Goal: Contribute content: Contribute content

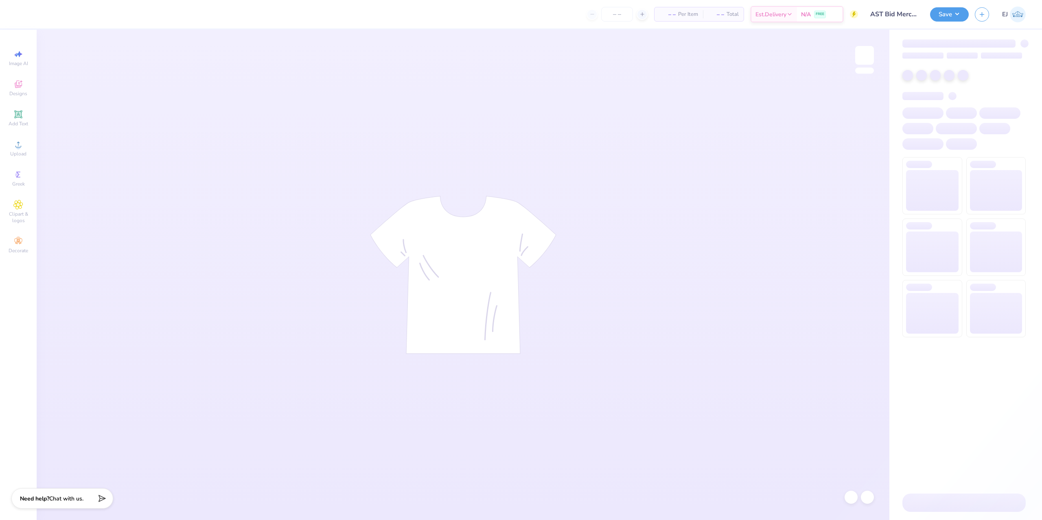
type input "AST Bid Merch 2025!"
type input "24"
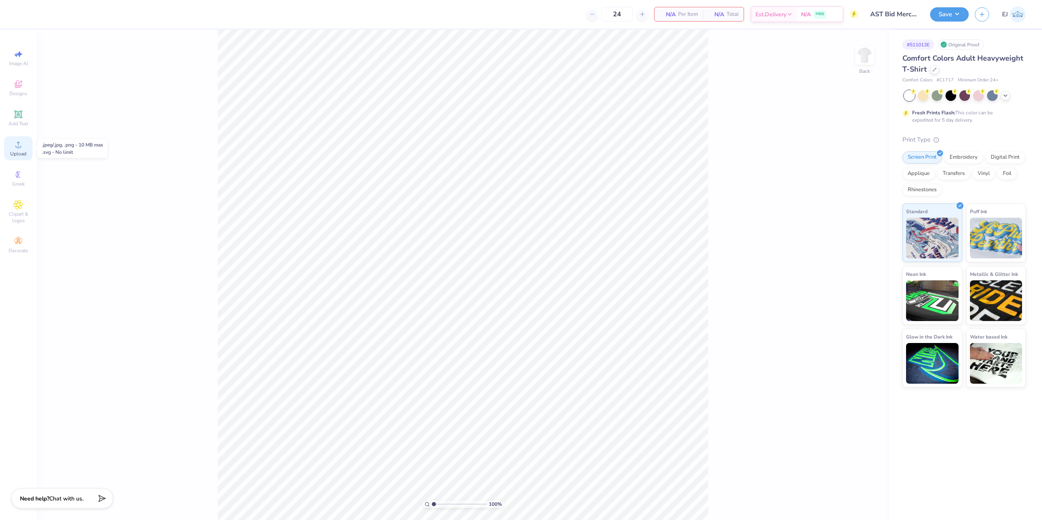
click at [20, 153] on span "Upload" at bounding box center [18, 154] width 16 height 7
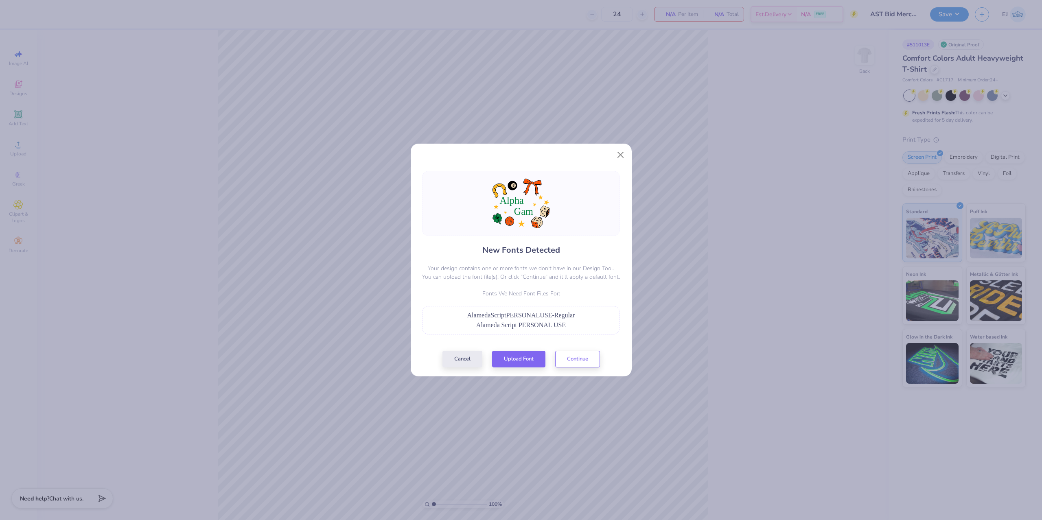
click at [502, 345] on div "New Fonts Detected Your design contains one or more fonts we don't have in our …" at bounding box center [521, 269] width 203 height 197
click at [504, 354] on button "Upload Font" at bounding box center [518, 357] width 53 height 17
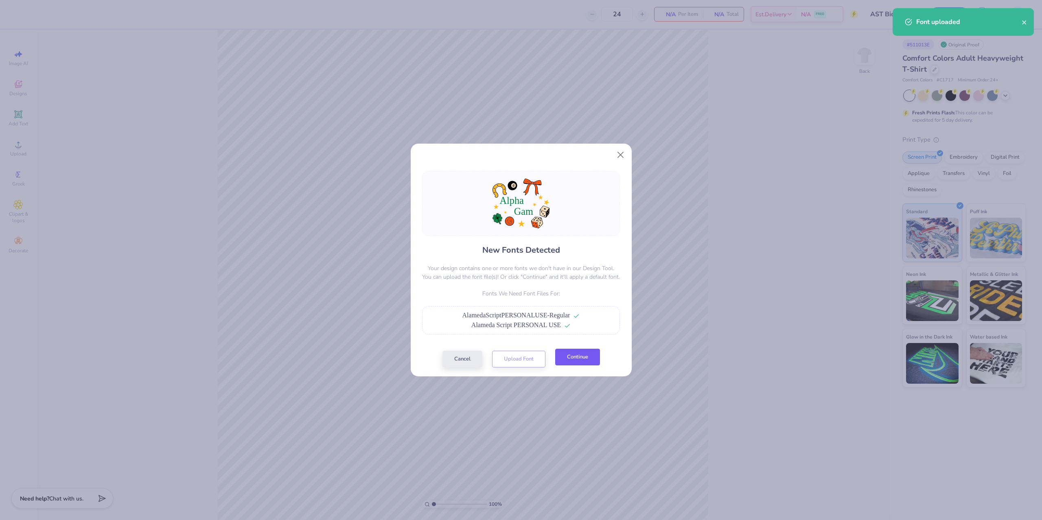
click at [580, 352] on button "Continue" at bounding box center [577, 357] width 45 height 17
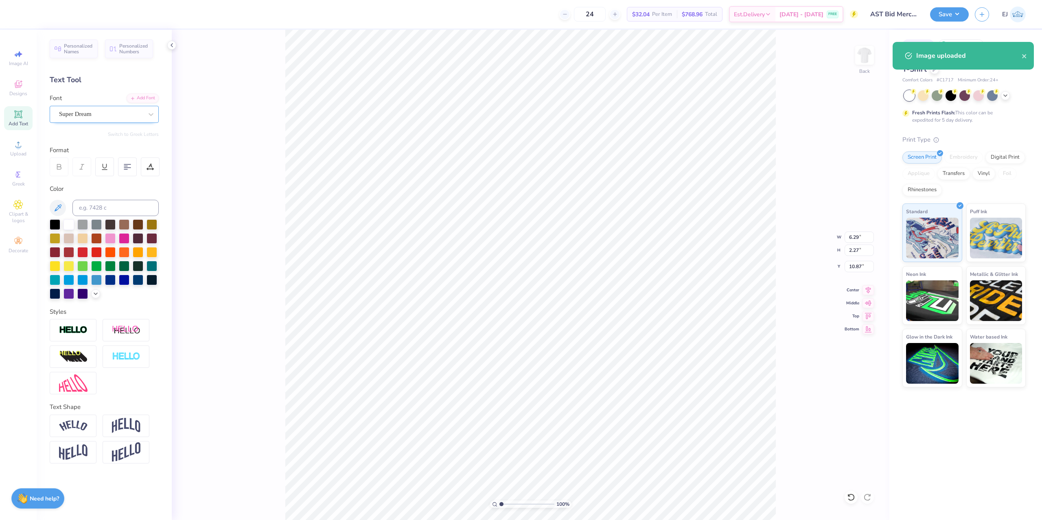
click at [107, 116] on div "Super Dream" at bounding box center [100, 114] width 85 height 13
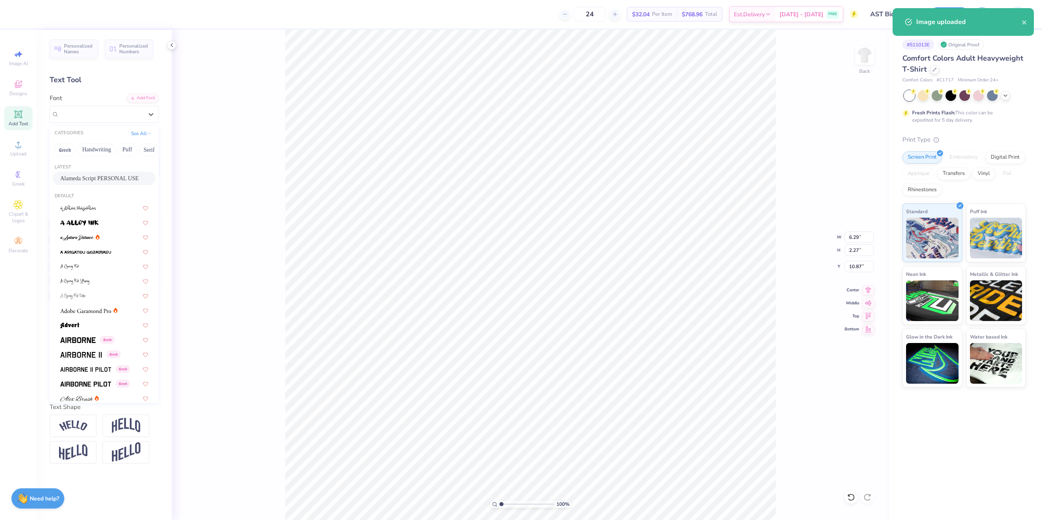
click at [125, 178] on span "Alameda Script PERSONAL USE" at bounding box center [99, 178] width 79 height 9
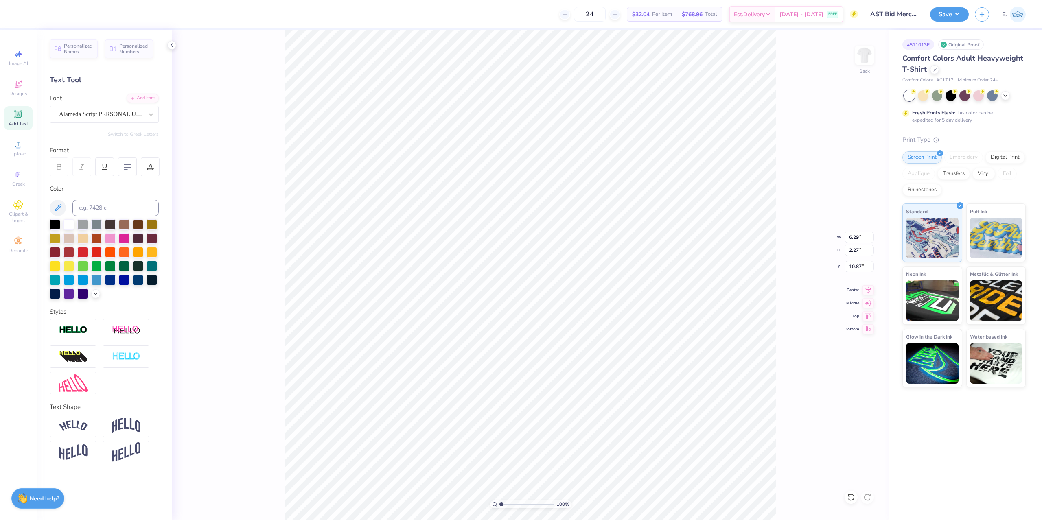
type input "7.79"
type input "3.01"
type input "10.41"
type input "4.80"
type input "1.76"
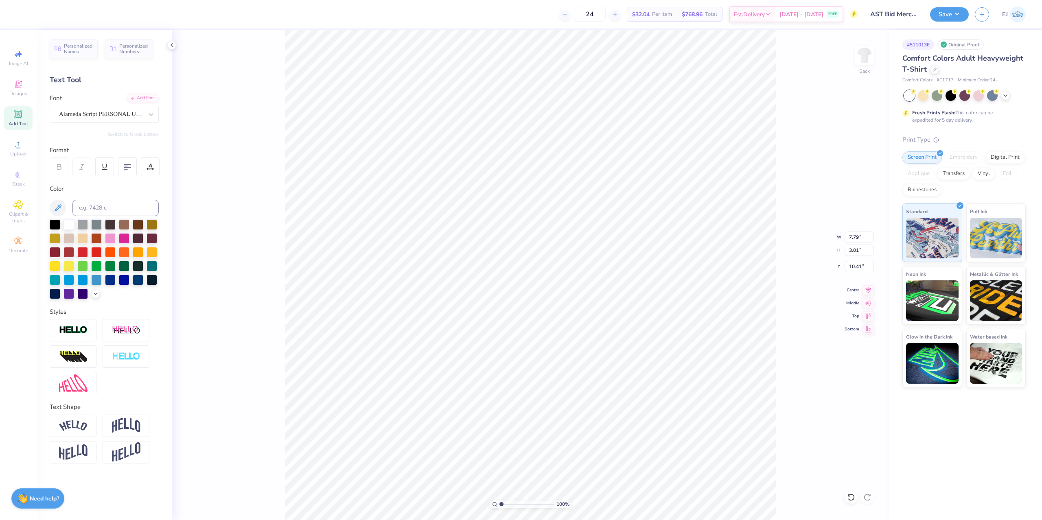
type input "13.59"
click at [97, 114] on div "Super Dream" at bounding box center [100, 114] width 85 height 13
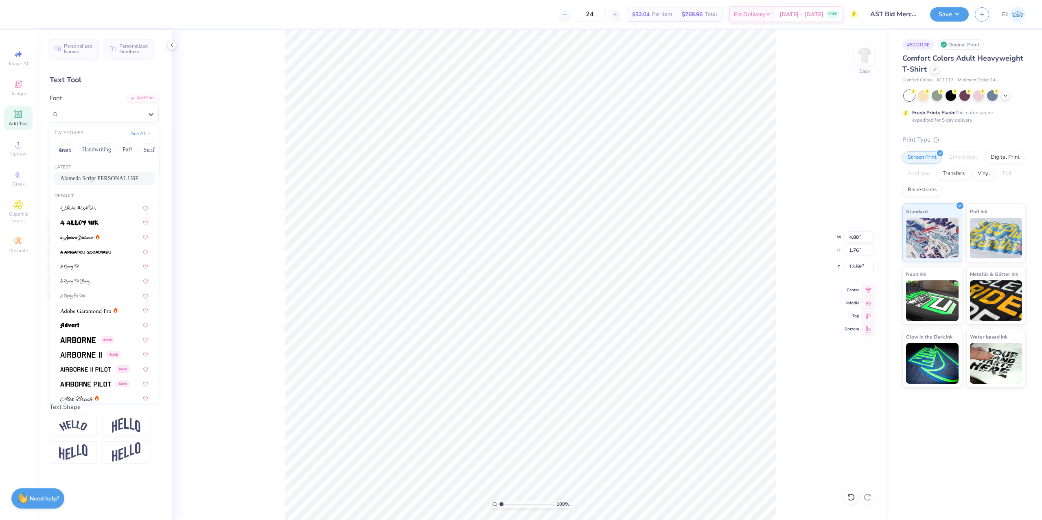
click at [102, 171] on div "Latest Alameda Script PERSONAL USE" at bounding box center [104, 175] width 109 height 29
click at [104, 174] on div "Alameda Script PERSONAL USE" at bounding box center [104, 178] width 103 height 13
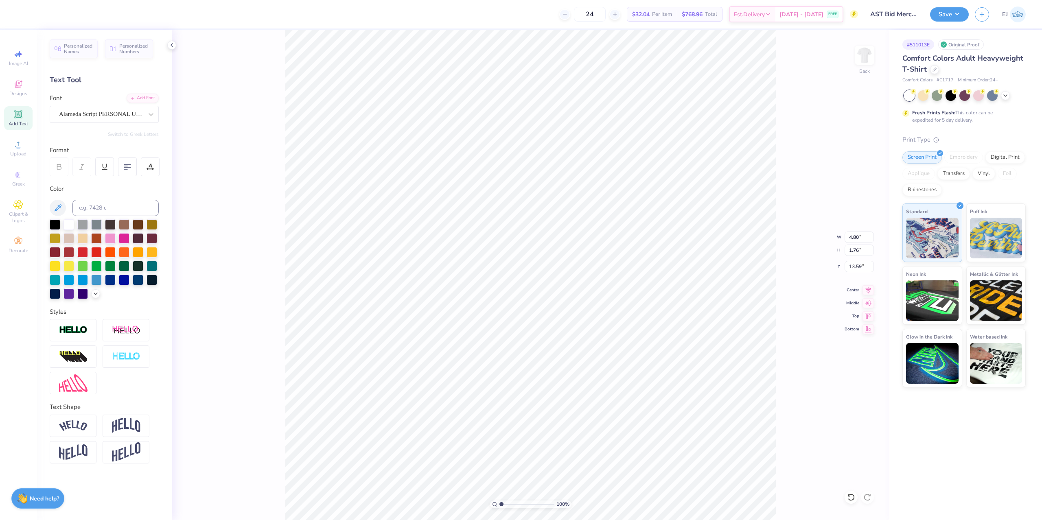
type input "5.74"
type input "3.06"
type input "13.10"
type input "9.57"
type input "5.75"
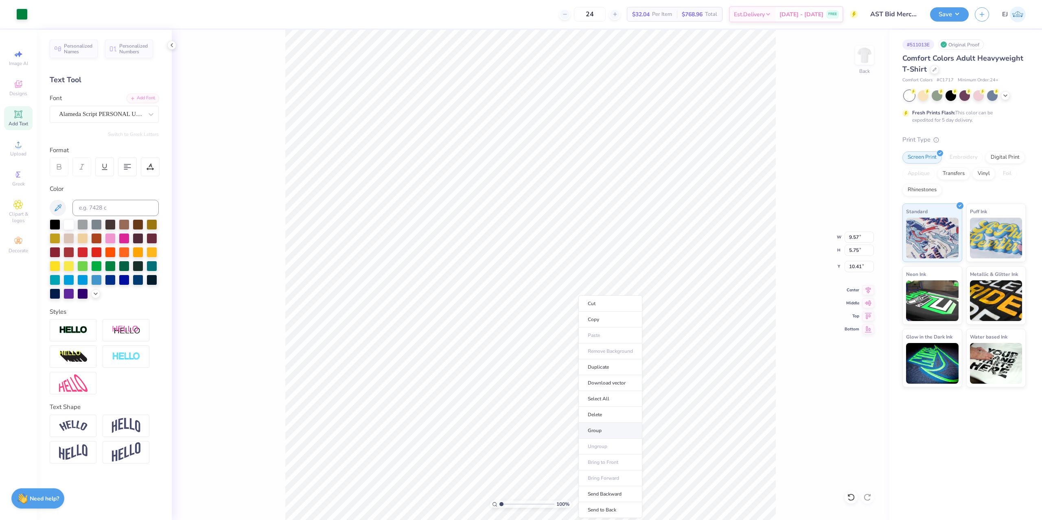
click at [606, 426] on li "Group" at bounding box center [610, 431] width 64 height 16
type input "10.43"
click at [76, 338] on div at bounding box center [73, 330] width 47 height 22
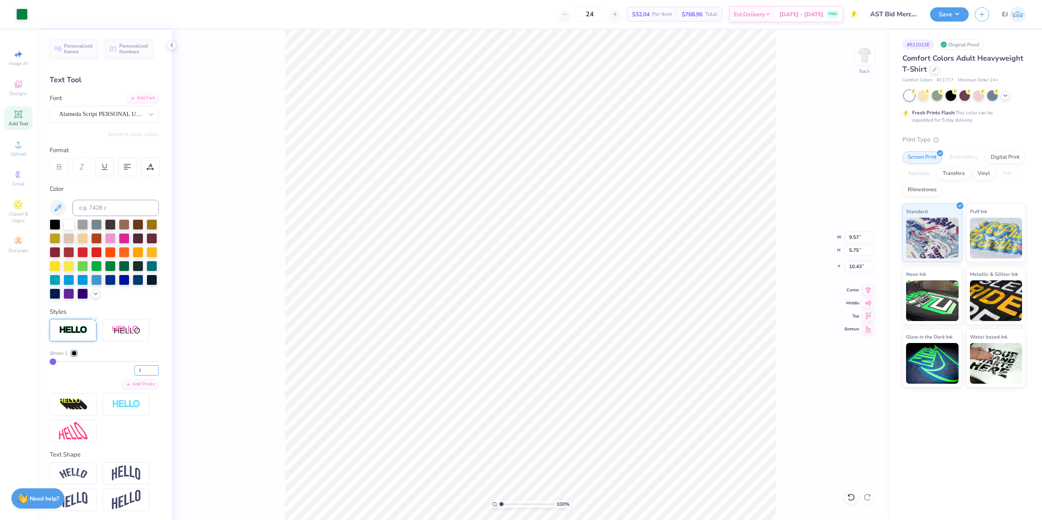
drag, startPoint x: 149, startPoint y: 368, endPoint x: 110, endPoint y: 360, distance: 39.8
click at [134, 365] on input "1" at bounding box center [146, 370] width 24 height 10
type input "2"
click at [555, 443] on li "Ungroup" at bounding box center [566, 447] width 64 height 16
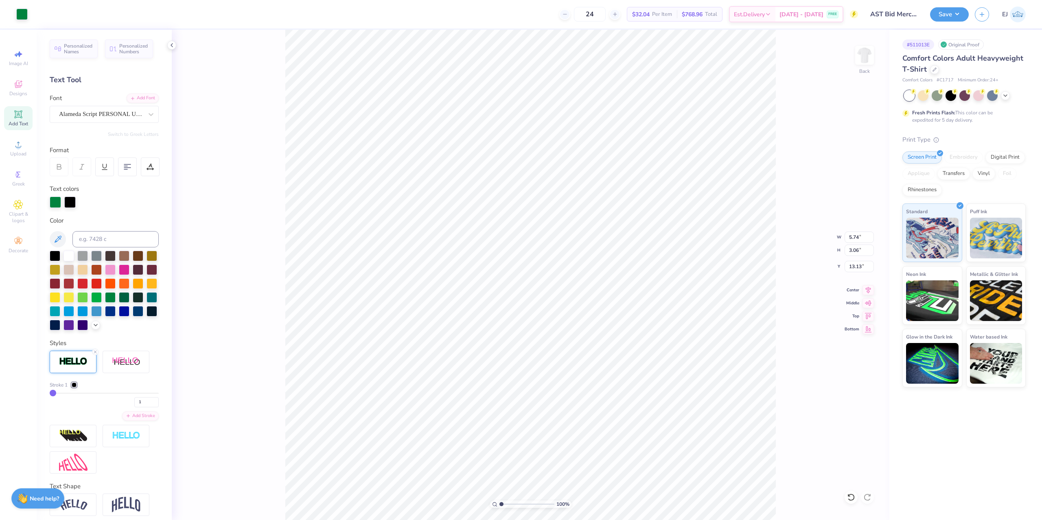
type input "5.76"
type input "3.07"
type input "13.12"
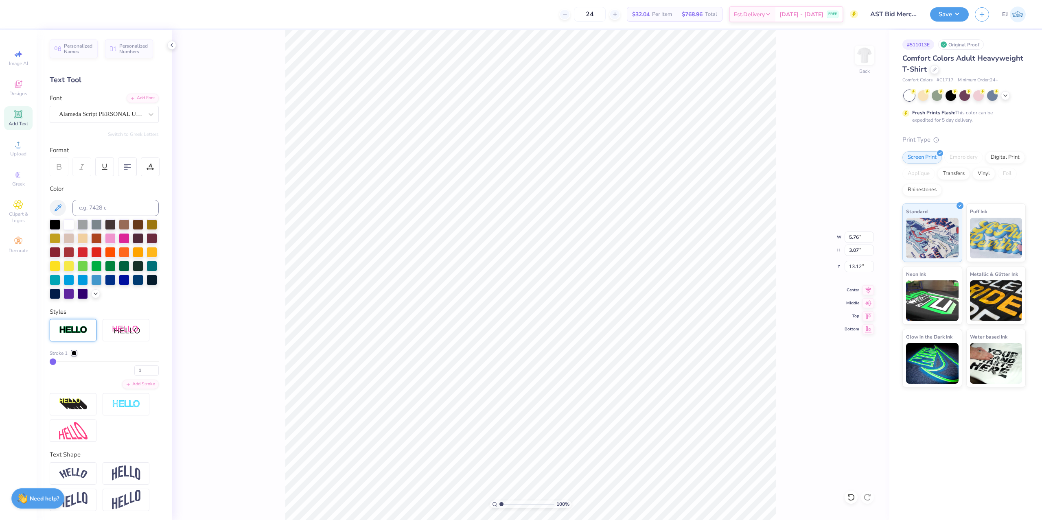
type input "7.79"
type input "3.01"
type input "10.43"
type input "7.80"
type input "3.02"
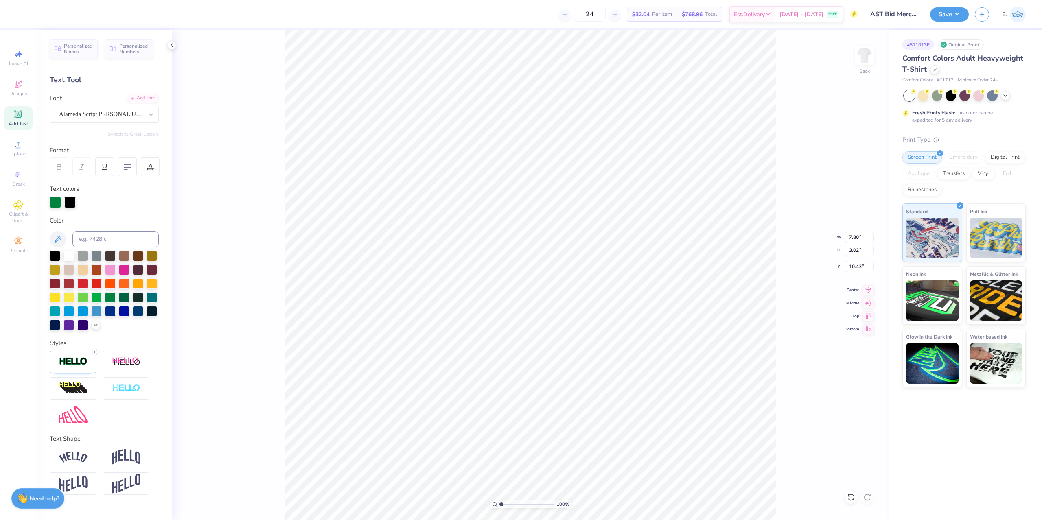
click at [94, 354] on icon at bounding box center [95, 352] width 5 height 5
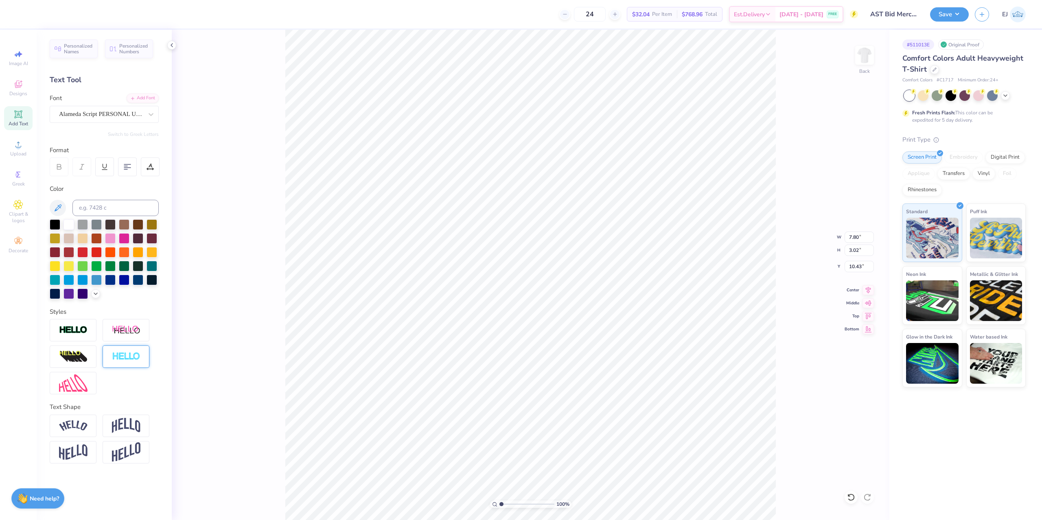
type input "7.79"
type input "3.01"
click at [120, 361] on img at bounding box center [126, 356] width 28 height 9
type input "7.80"
type input "3.02"
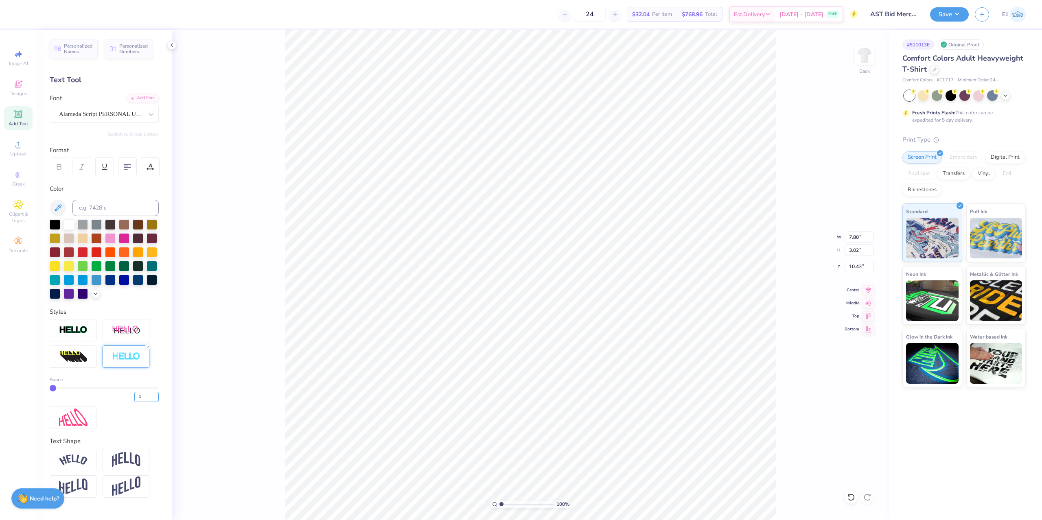
drag, startPoint x: 147, startPoint y: 399, endPoint x: 83, endPoint y: 379, distance: 66.7
click at [134, 393] on input "1" at bounding box center [146, 397] width 24 height 10
type input "3"
type input "7.84"
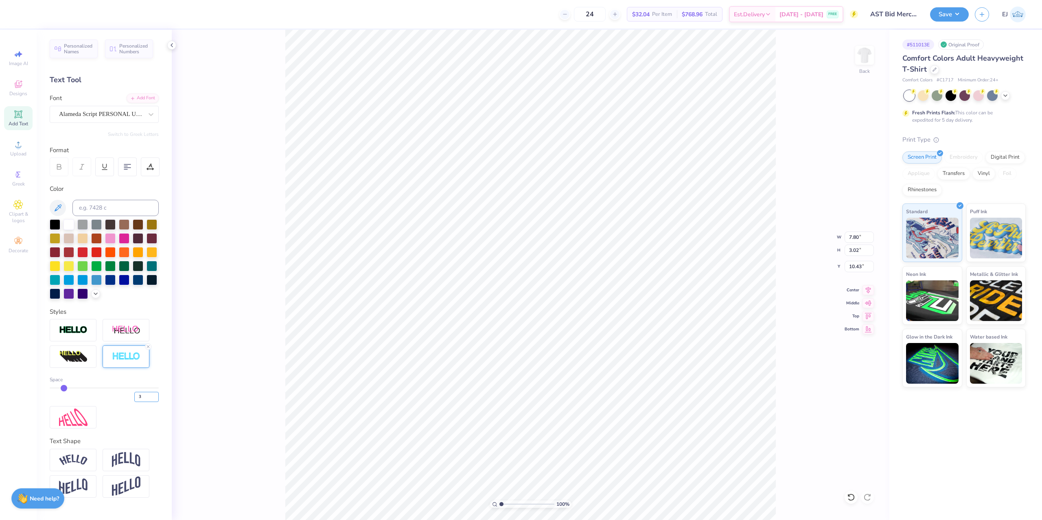
type input "3.05"
type input "10.41"
click at [57, 223] on div at bounding box center [55, 224] width 11 height 11
type input "5.76"
type input "3.07"
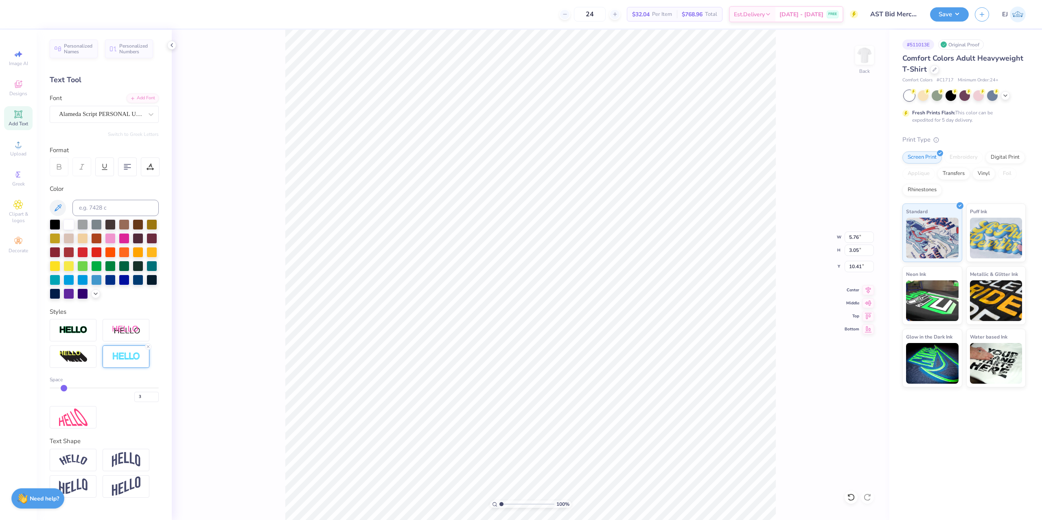
type input "13.12"
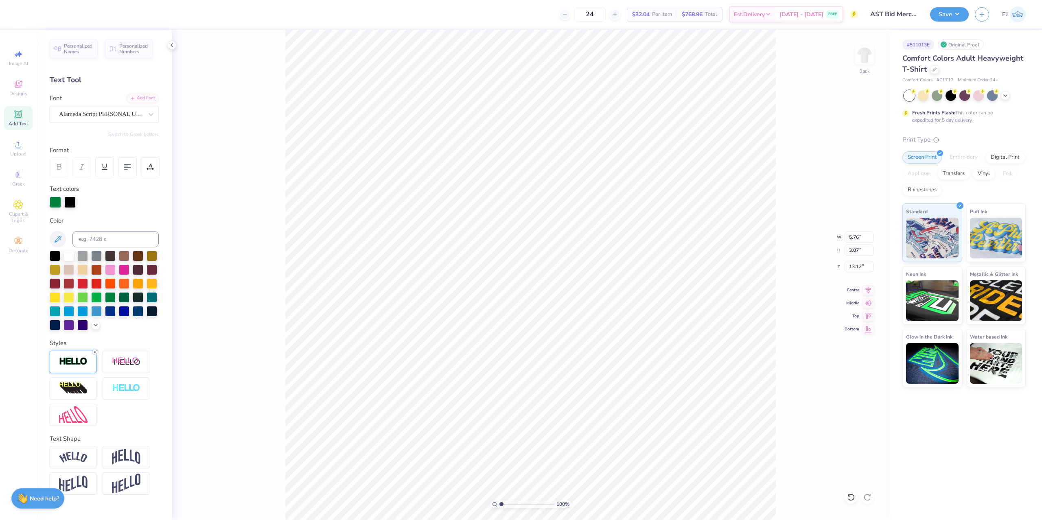
click at [95, 354] on icon at bounding box center [95, 352] width 5 height 5
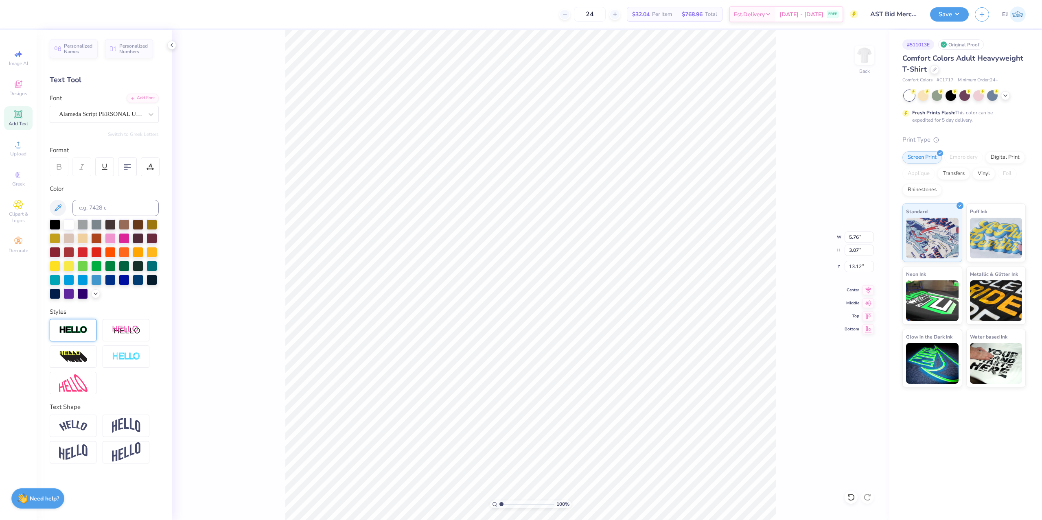
type input "5.74"
type input "3.06"
type input "13.13"
click at [122, 361] on img at bounding box center [126, 356] width 28 height 9
type input "5.76"
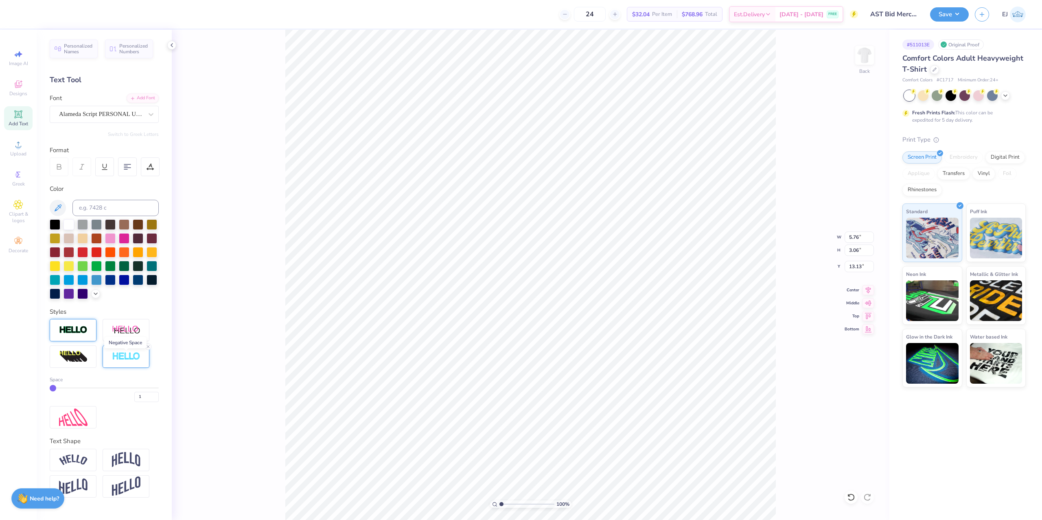
type input "3.07"
type input "13.12"
drag, startPoint x: 146, startPoint y: 400, endPoint x: 77, endPoint y: 402, distance: 68.8
click at [134, 392] on input "1" at bounding box center [146, 397] width 24 height 10
type input "3"
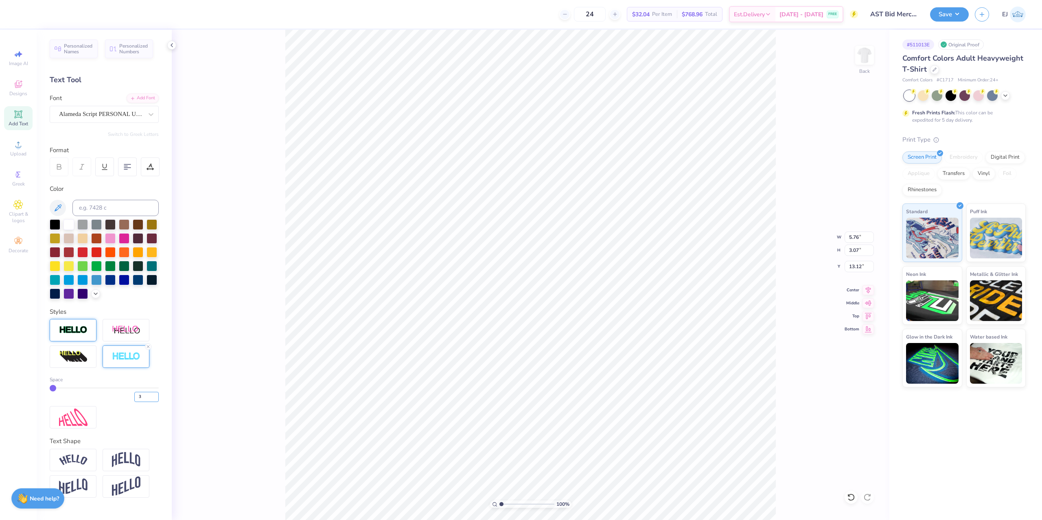
type input "3"
type input "5.79"
type input "3.11"
type input "13.10"
click at [55, 225] on div at bounding box center [55, 224] width 11 height 11
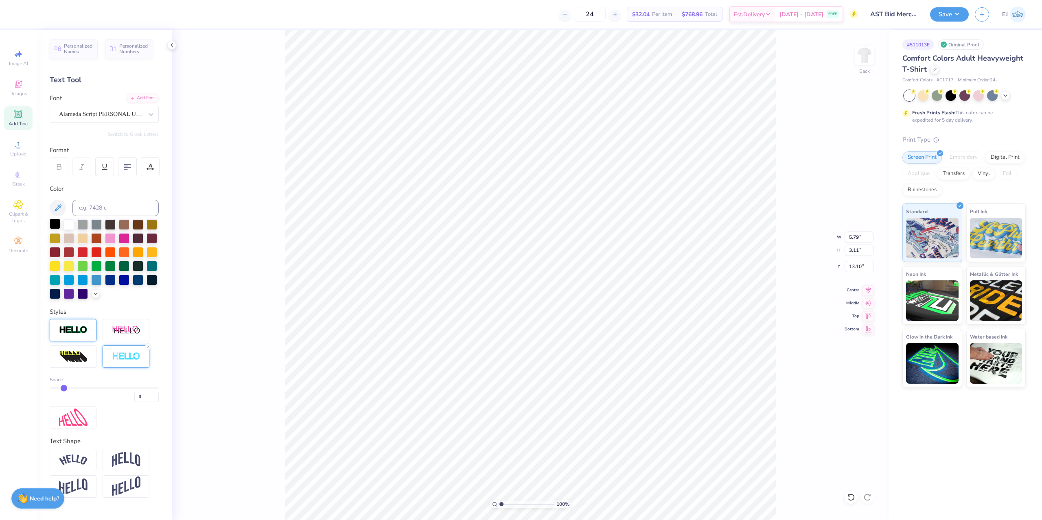
type input "9.62"
type input "5.80"
type input "10.43"
click at [851, 239] on input "14.17" at bounding box center [858, 237] width 29 height 11
type input "12.50"
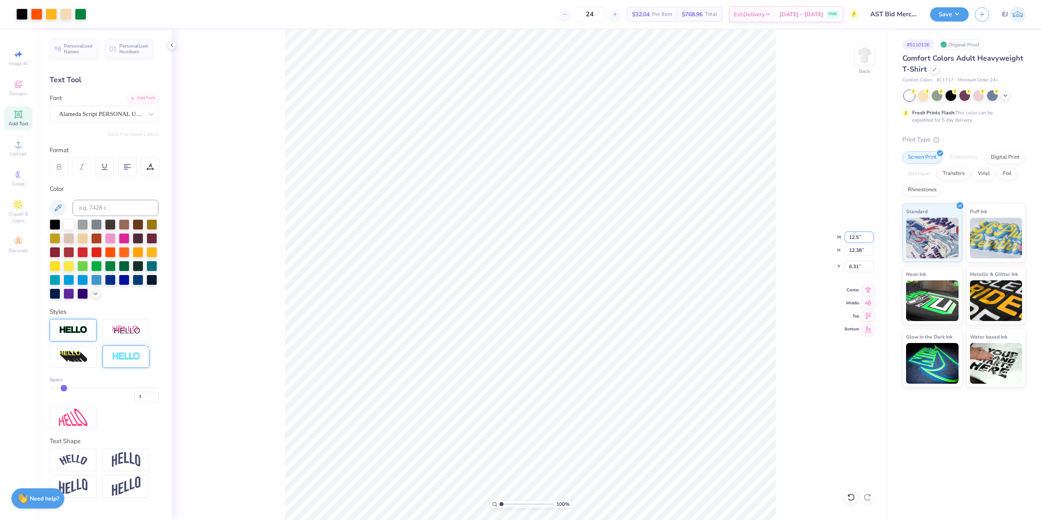
type input "10.92"
type input "3.00"
click at [792, 300] on div "100 % Back W 12.50 12.50 " H 10.92 10.92 " Y 3.00 3.00 " Center Middle Top Bott…" at bounding box center [531, 275] width 718 height 490
click at [777, 144] on div "100 % Back W 12.50 12.50 " H 10.92 10.92 " Y 3.00 3.00 " Center Middle Top Bott…" at bounding box center [531, 275] width 718 height 490
click at [946, 7] on div "Save EJ" at bounding box center [986, 14] width 112 height 28
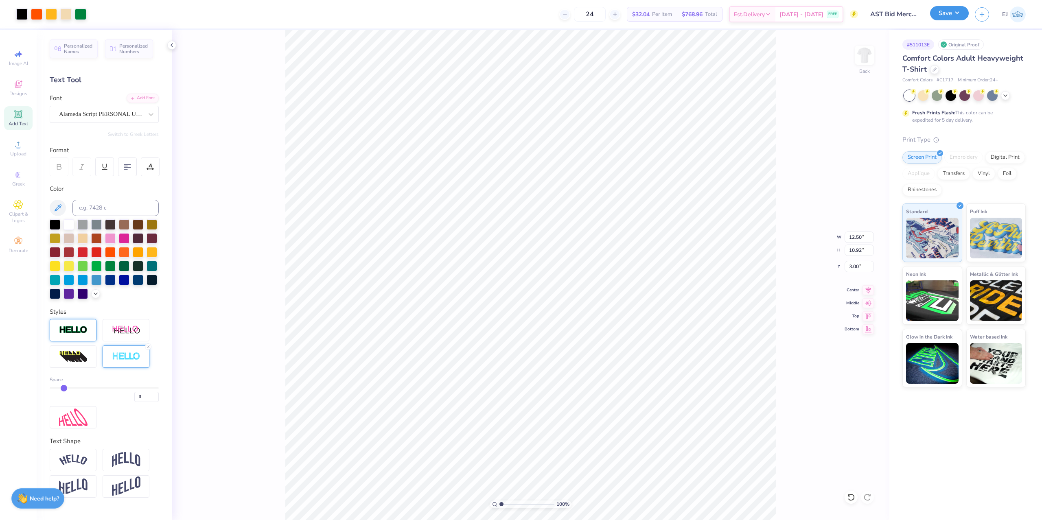
click at [949, 11] on button "Save" at bounding box center [949, 13] width 39 height 14
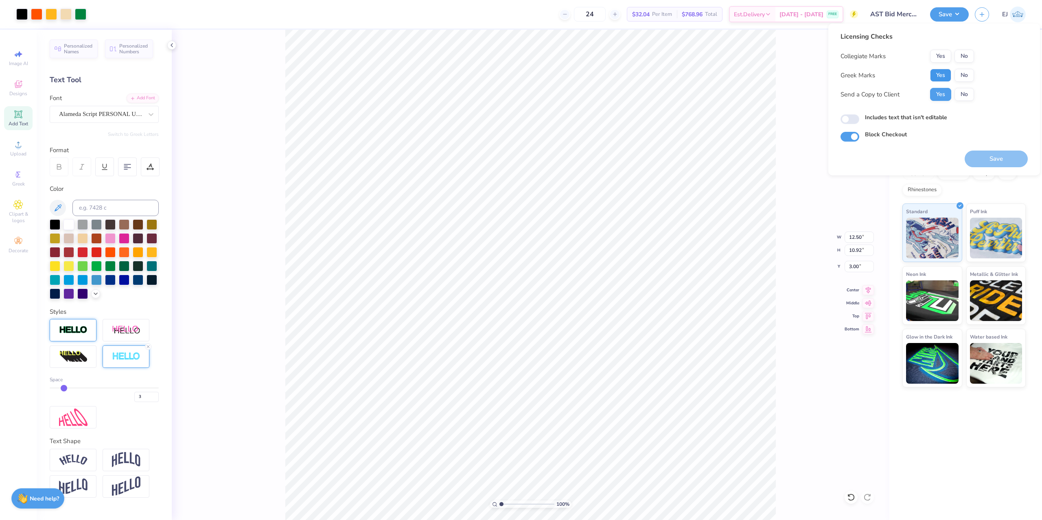
click at [938, 70] on button "Yes" at bounding box center [940, 75] width 21 height 13
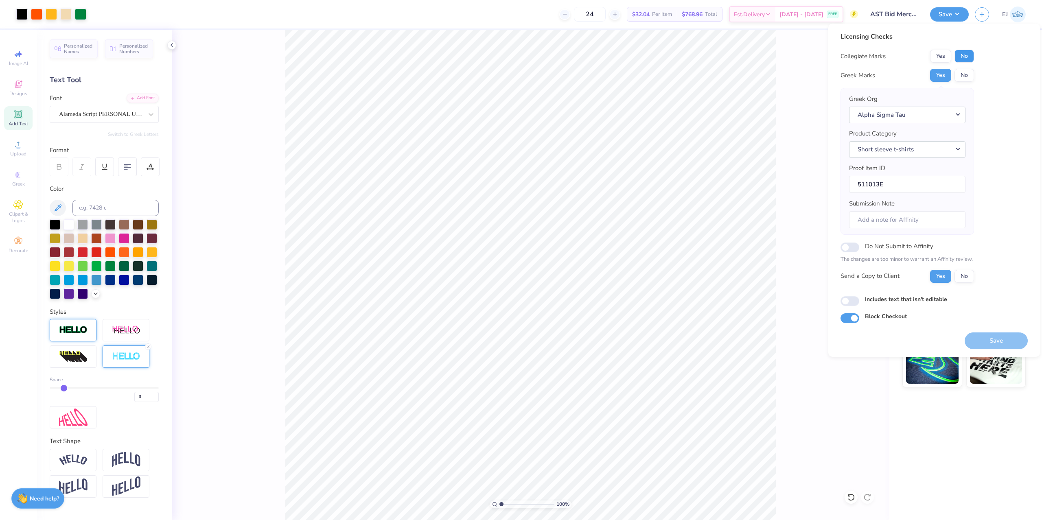
click at [969, 55] on button "No" at bounding box center [964, 56] width 20 height 13
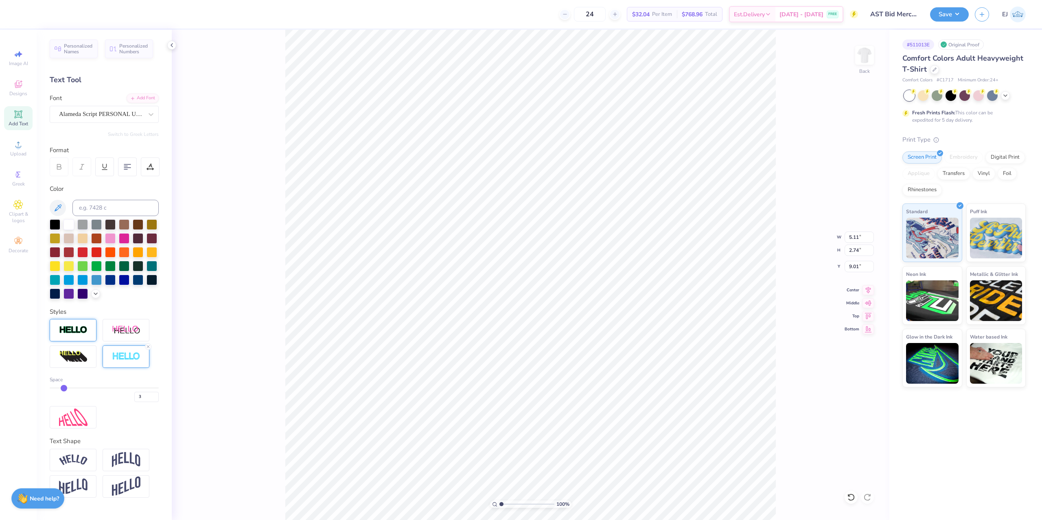
type textarea "Tau"
type input "4.07"
type input "2.77"
type input "9.00"
type input "1"
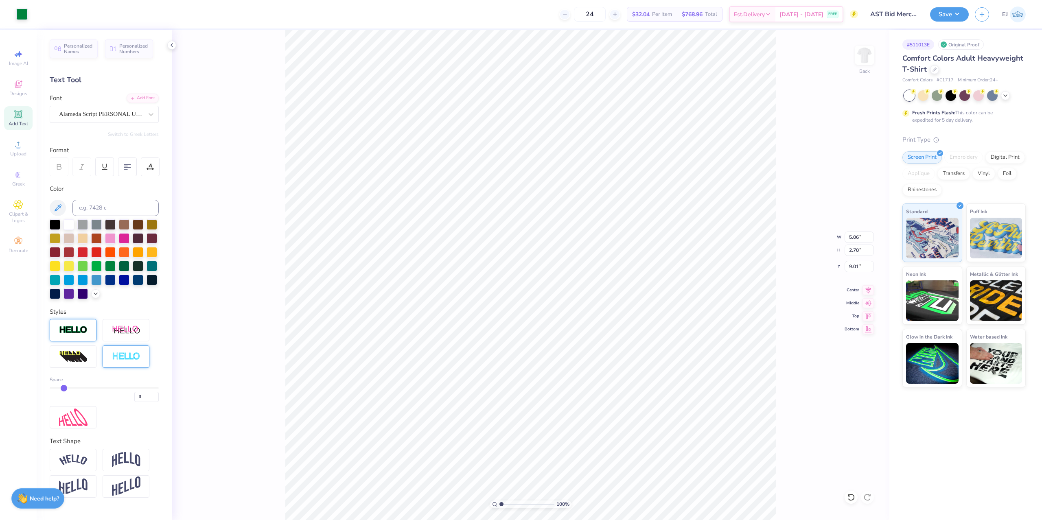
type input "1"
type input "5.08"
type input "2.71"
type textarea "Tau"
click at [149, 349] on icon at bounding box center [148, 346] width 5 height 5
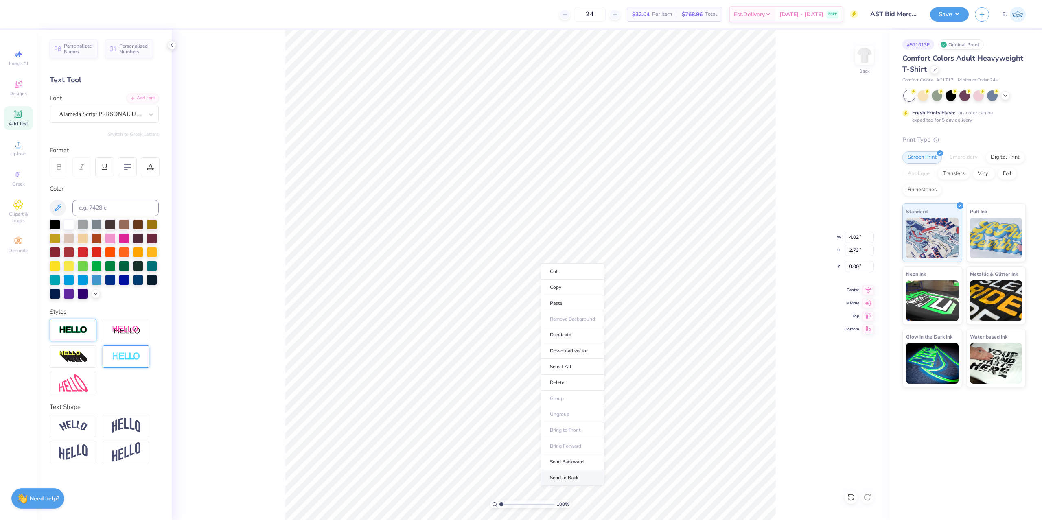
click at [557, 474] on li "Send to Back" at bounding box center [572, 478] width 64 height 16
click at [580, 430] on li "Send to Back" at bounding box center [572, 433] width 64 height 16
click at [958, 20] on button "Save" at bounding box center [949, 13] width 39 height 14
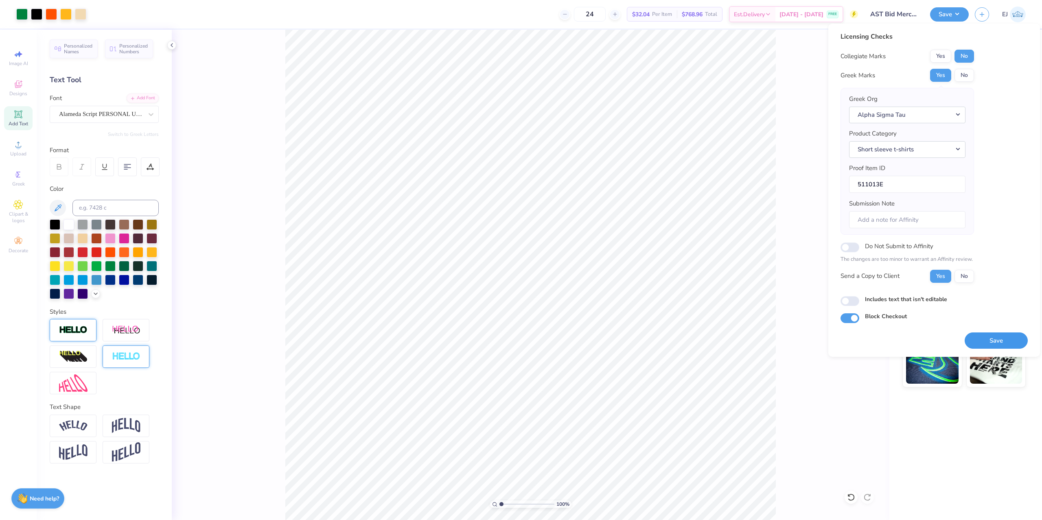
click at [993, 334] on button "Save" at bounding box center [996, 341] width 63 height 17
